Goal: Task Accomplishment & Management: Use online tool/utility

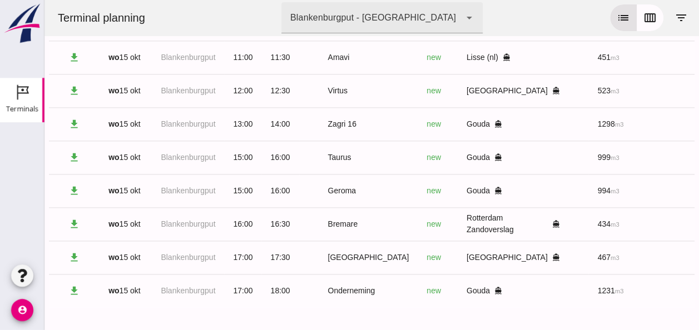
scroll to position [0, 298]
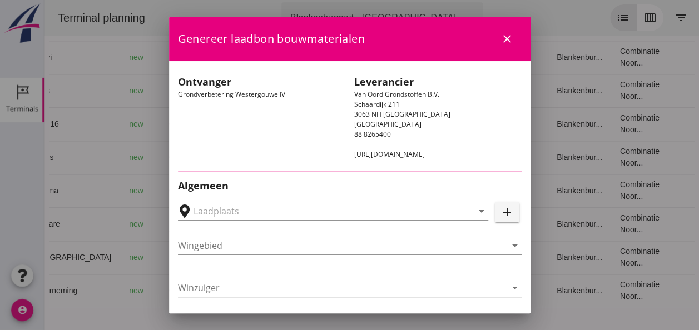
type input "Loswal Fa. J. Bos&Zonen, [GEOGRAPHIC_DATA]"
type input "Taurus"
type input "Rianne"
type input "999"
type input "Ophoogzand (6120)"
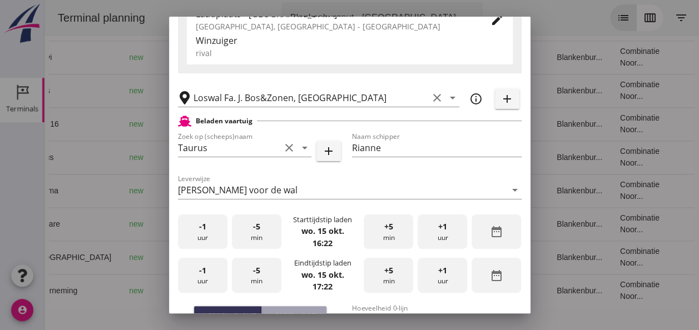
scroll to position [223, 0]
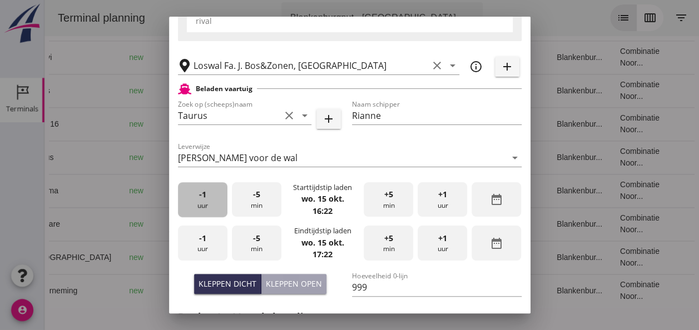
click at [199, 205] on div "-1 uur" at bounding box center [203, 199] width 50 height 35
click at [245, 207] on div "-5 min" at bounding box center [257, 199] width 50 height 35
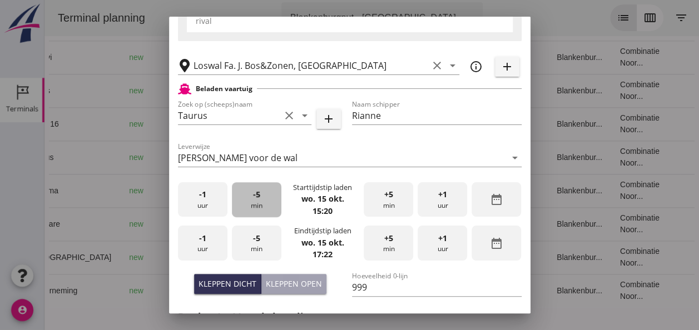
click at [245, 207] on div "-5 min" at bounding box center [257, 199] width 50 height 35
click at [207, 243] on div "-1 uur" at bounding box center [203, 243] width 50 height 35
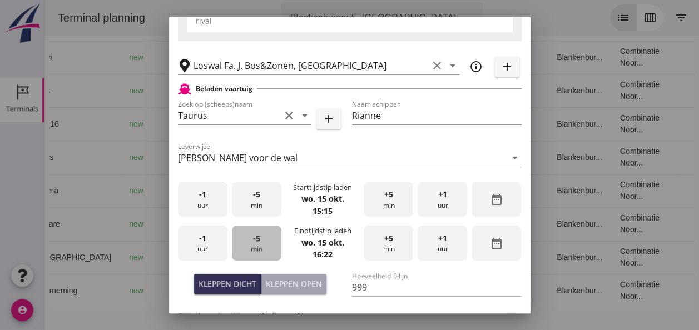
click at [257, 251] on div "-5 min" at bounding box center [257, 243] width 50 height 35
click at [257, 250] on div "-5 min" at bounding box center [257, 243] width 50 height 35
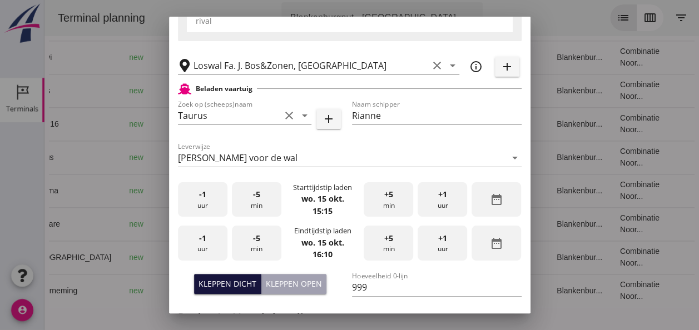
drag, startPoint x: 239, startPoint y: 283, endPoint x: 246, endPoint y: 281, distance: 7.4
click at [240, 283] on div "Kleppen dicht" at bounding box center [228, 284] width 58 height 12
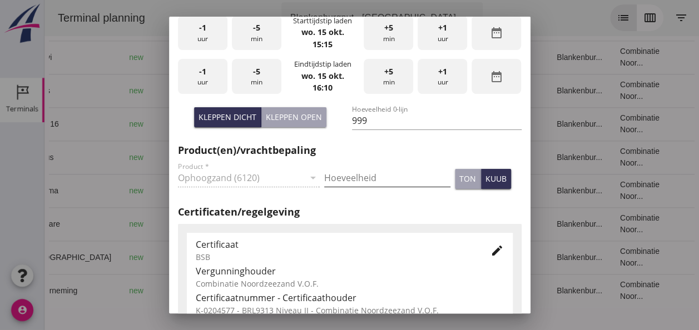
click at [361, 178] on input "Hoeveelheid" at bounding box center [387, 178] width 126 height 18
type input "999"
click at [486, 180] on div "kuub" at bounding box center [496, 179] width 21 height 12
click at [492, 253] on icon "edit" at bounding box center [497, 250] width 13 height 13
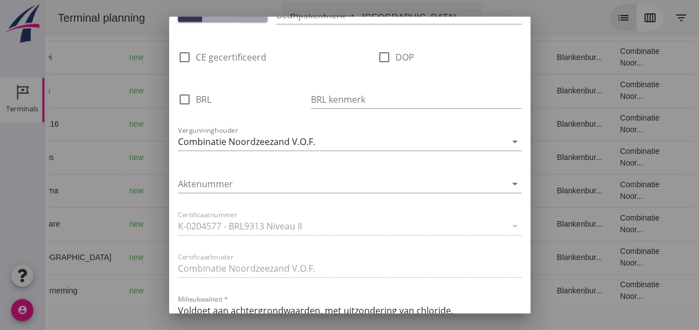
scroll to position [723, 0]
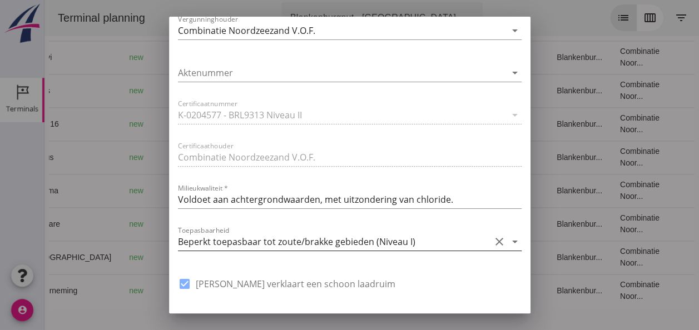
click at [508, 240] on icon "arrow_drop_down" at bounding box center [514, 241] width 13 height 13
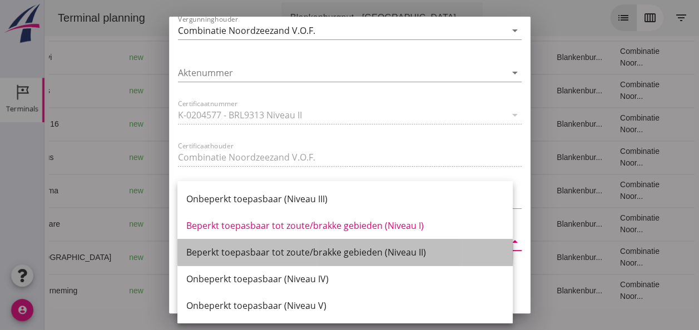
click at [414, 254] on div "Beperkt toepasbaar tot zoute/brakke gebieden (Niveau II)" at bounding box center [345, 252] width 318 height 13
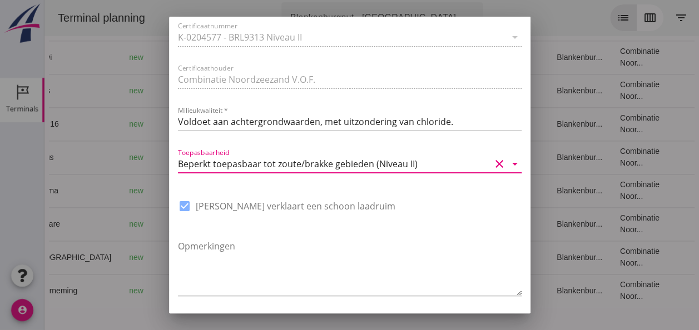
scroll to position [843, 0]
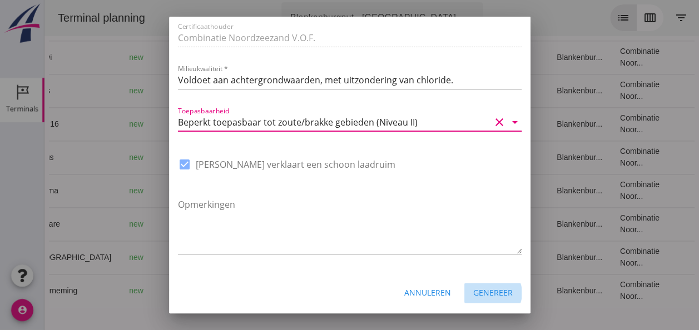
click at [496, 297] on div "Genereer" at bounding box center [492, 293] width 39 height 12
